Goal: Task Accomplishment & Management: Manage account settings

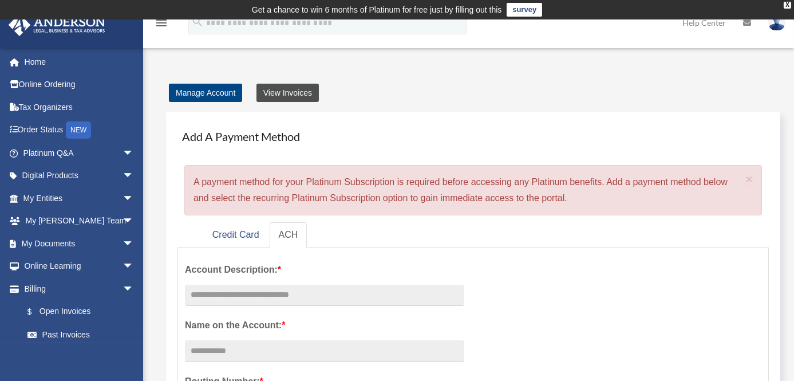
click at [299, 87] on link "View Invoices" at bounding box center [287, 93] width 62 height 18
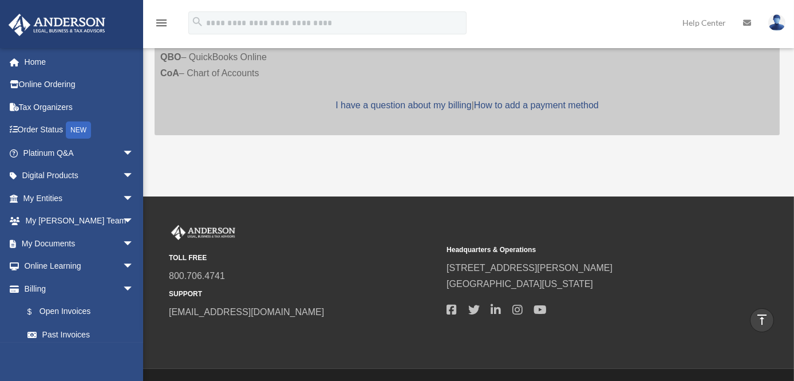
scroll to position [731, 0]
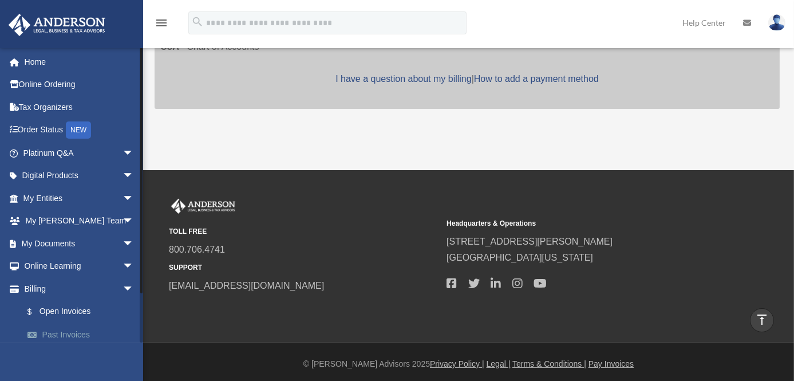
click at [62, 333] on link "Past Invoices" at bounding box center [83, 334] width 135 height 23
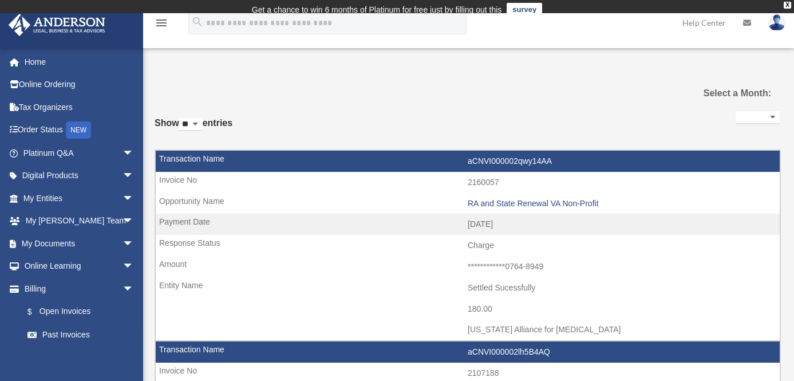
select select
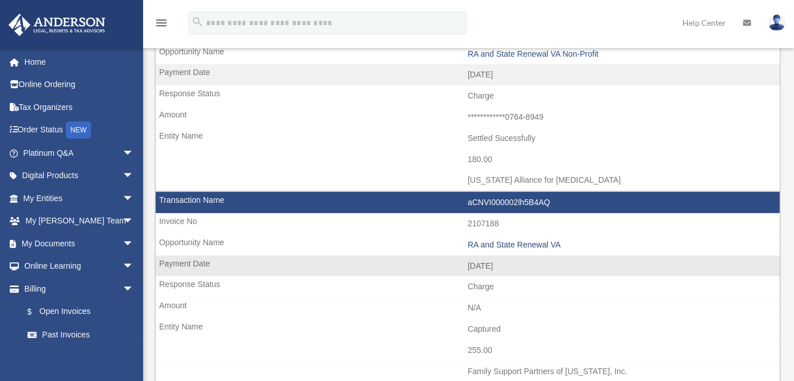
scroll to position [208, 0]
